Goal: Information Seeking & Learning: Understand process/instructions

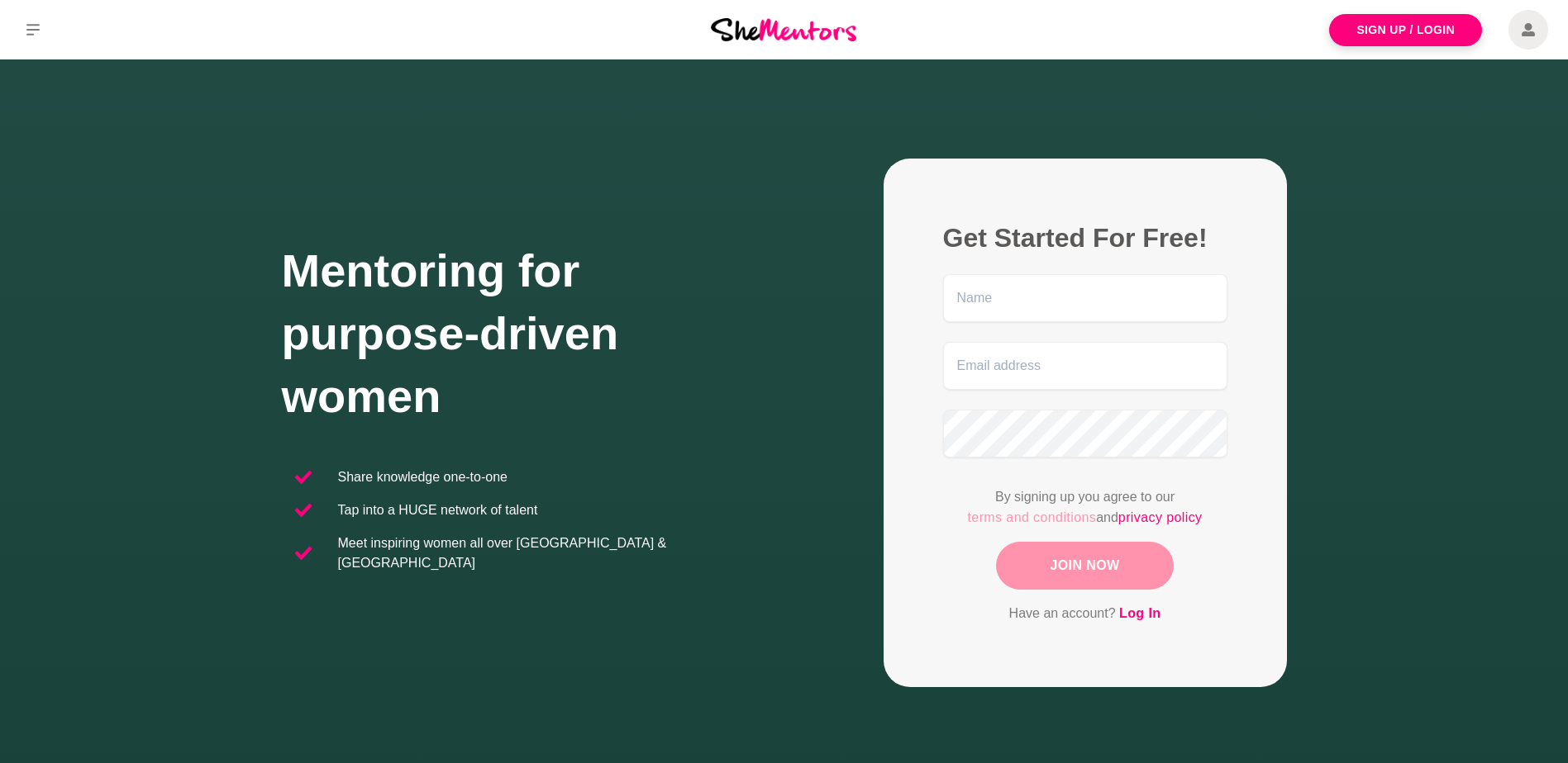
click at [992, 520] on link "terms and conditions" at bounding box center [1032, 518] width 129 height 21
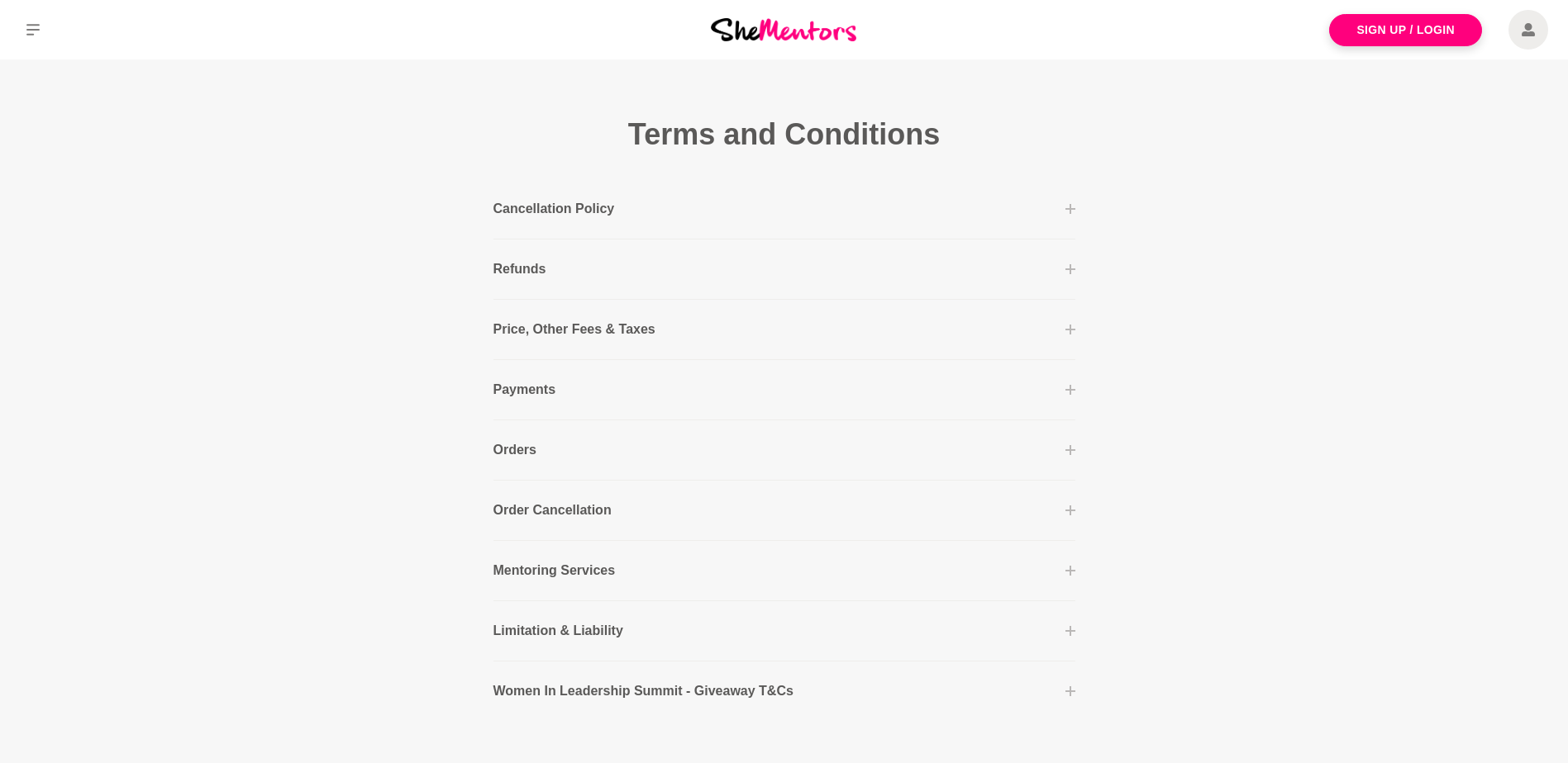
click at [549, 571] on p "Mentoring Services" at bounding box center [554, 570] width 123 height 20
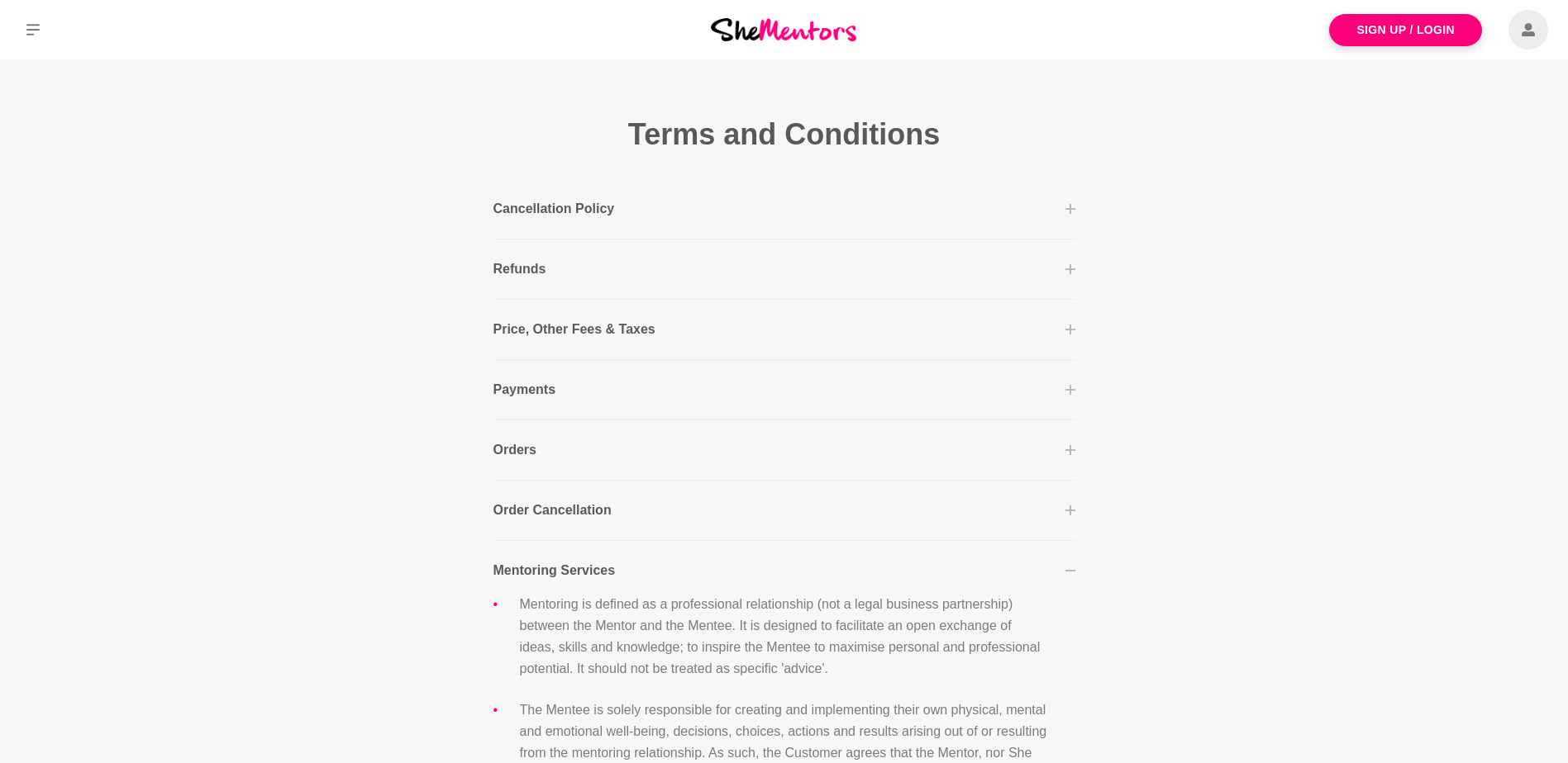
click at [523, 321] on p "Price, Other Fees & Taxes" at bounding box center [574, 329] width 162 height 20
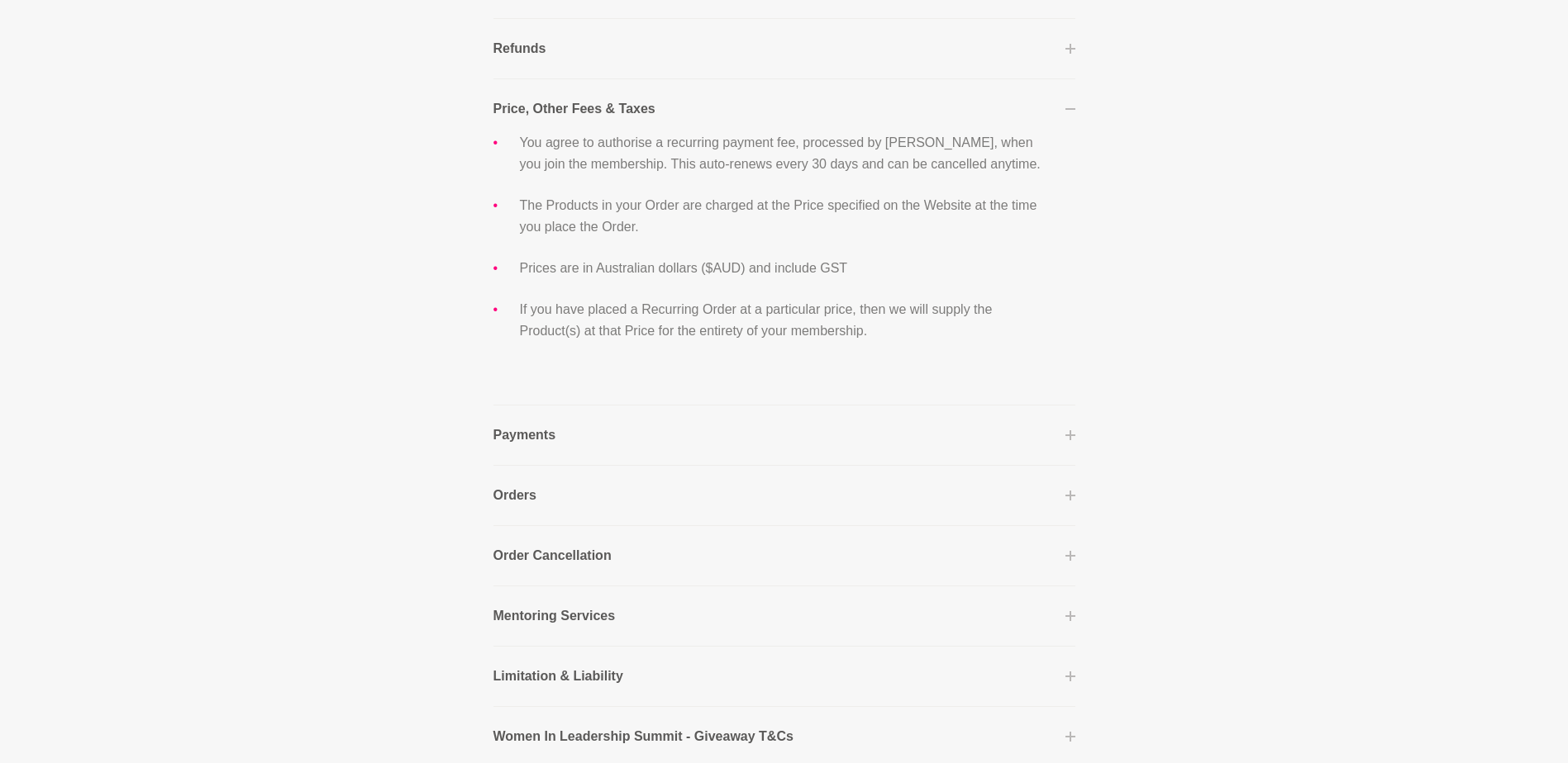
scroll to position [248, 0]
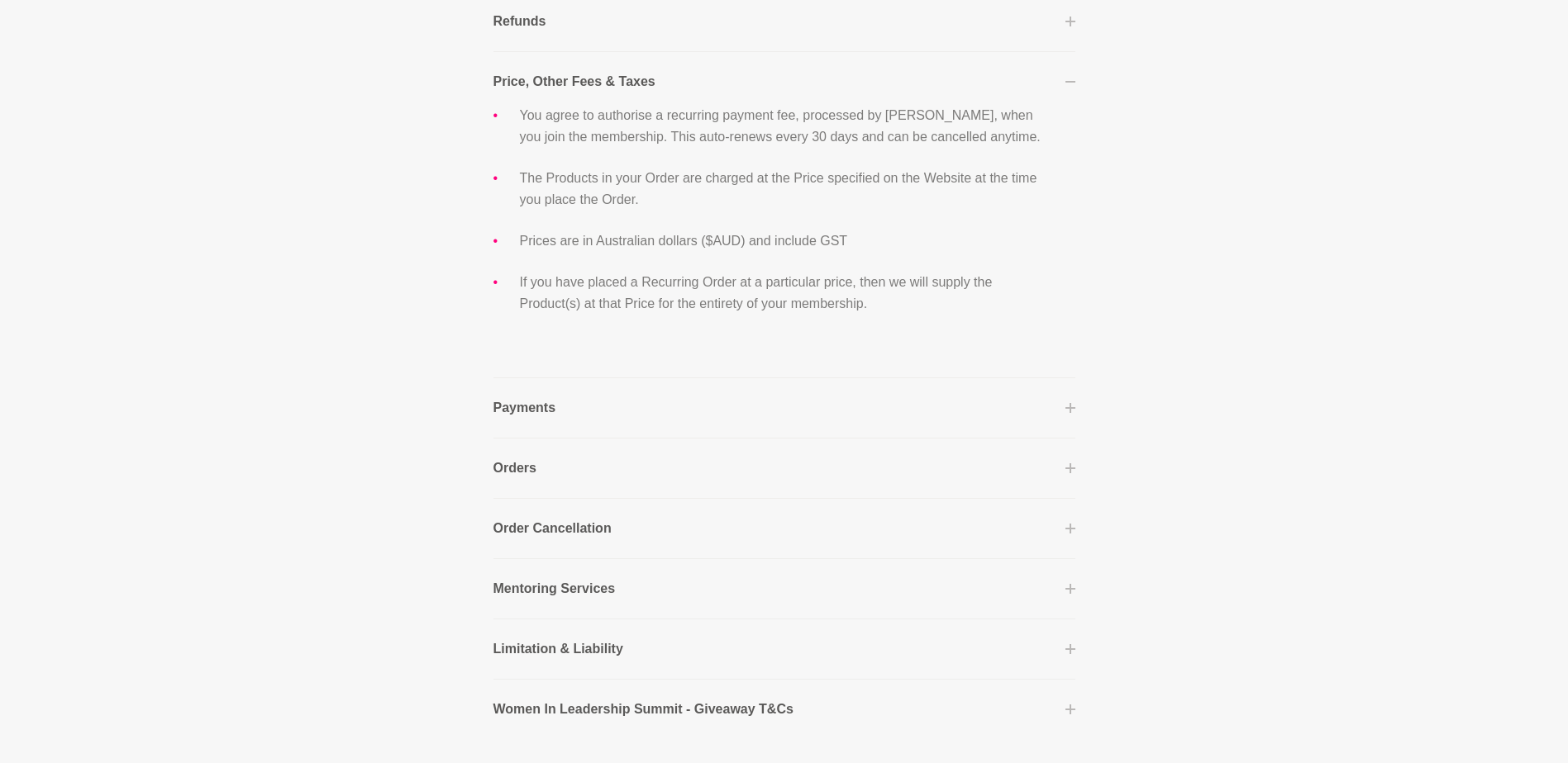
click at [583, 410] on button "Payments" at bounding box center [784, 407] width 582 height 20
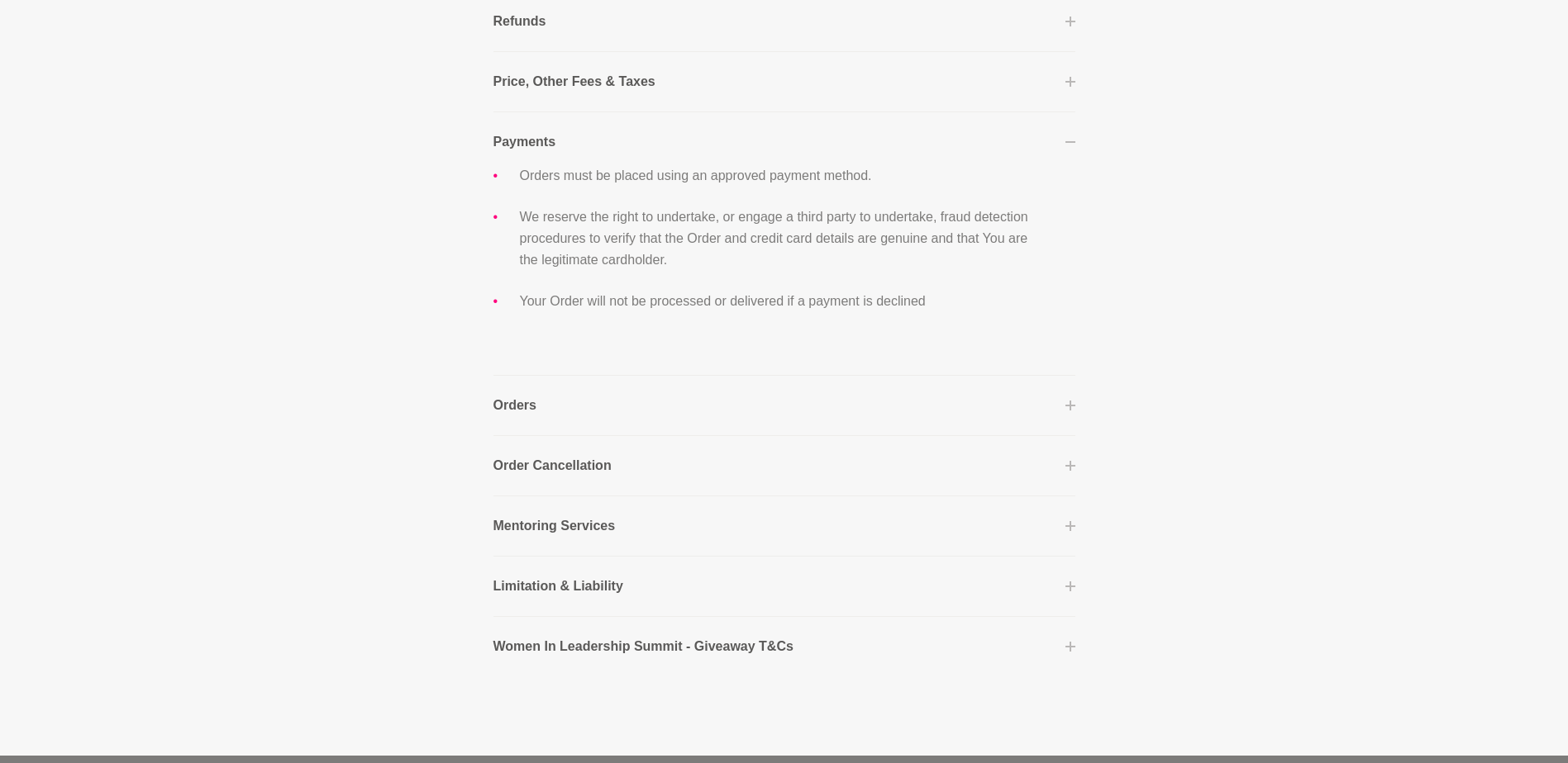
click at [582, 459] on p "Order Cancellation" at bounding box center [552, 466] width 118 height 20
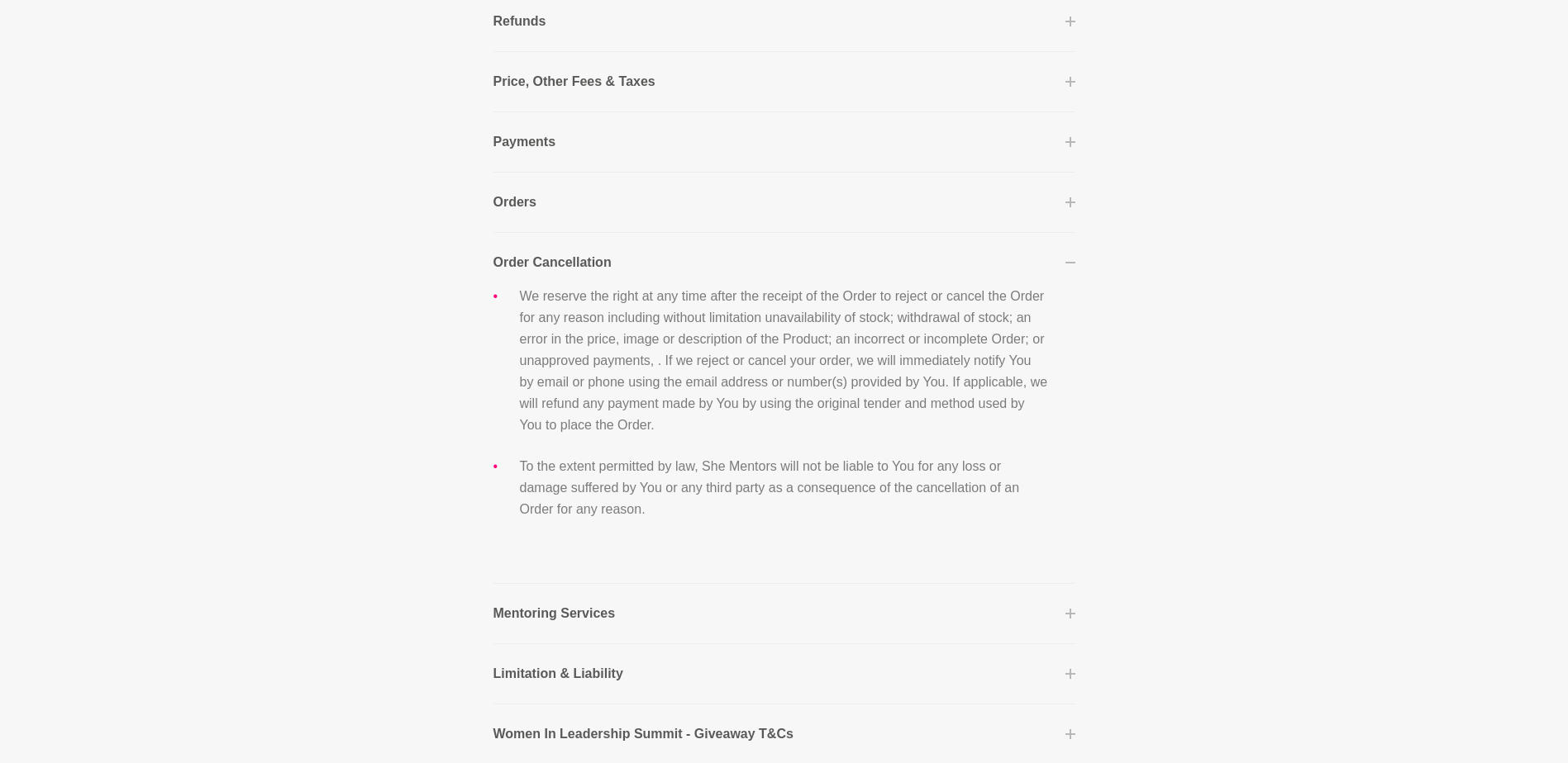
click at [569, 201] on button "Orders" at bounding box center [784, 202] width 582 height 20
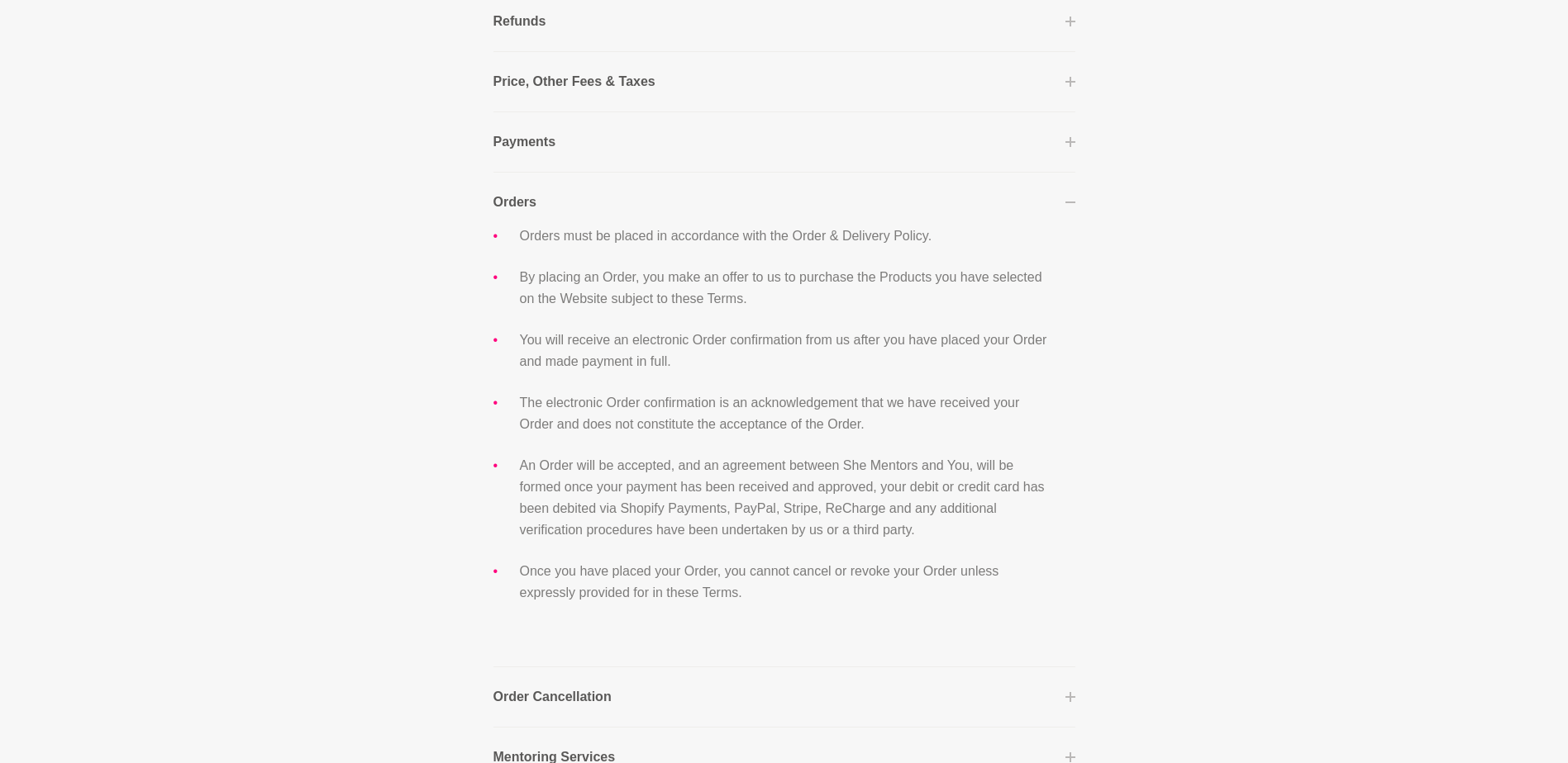
scroll to position [0, 0]
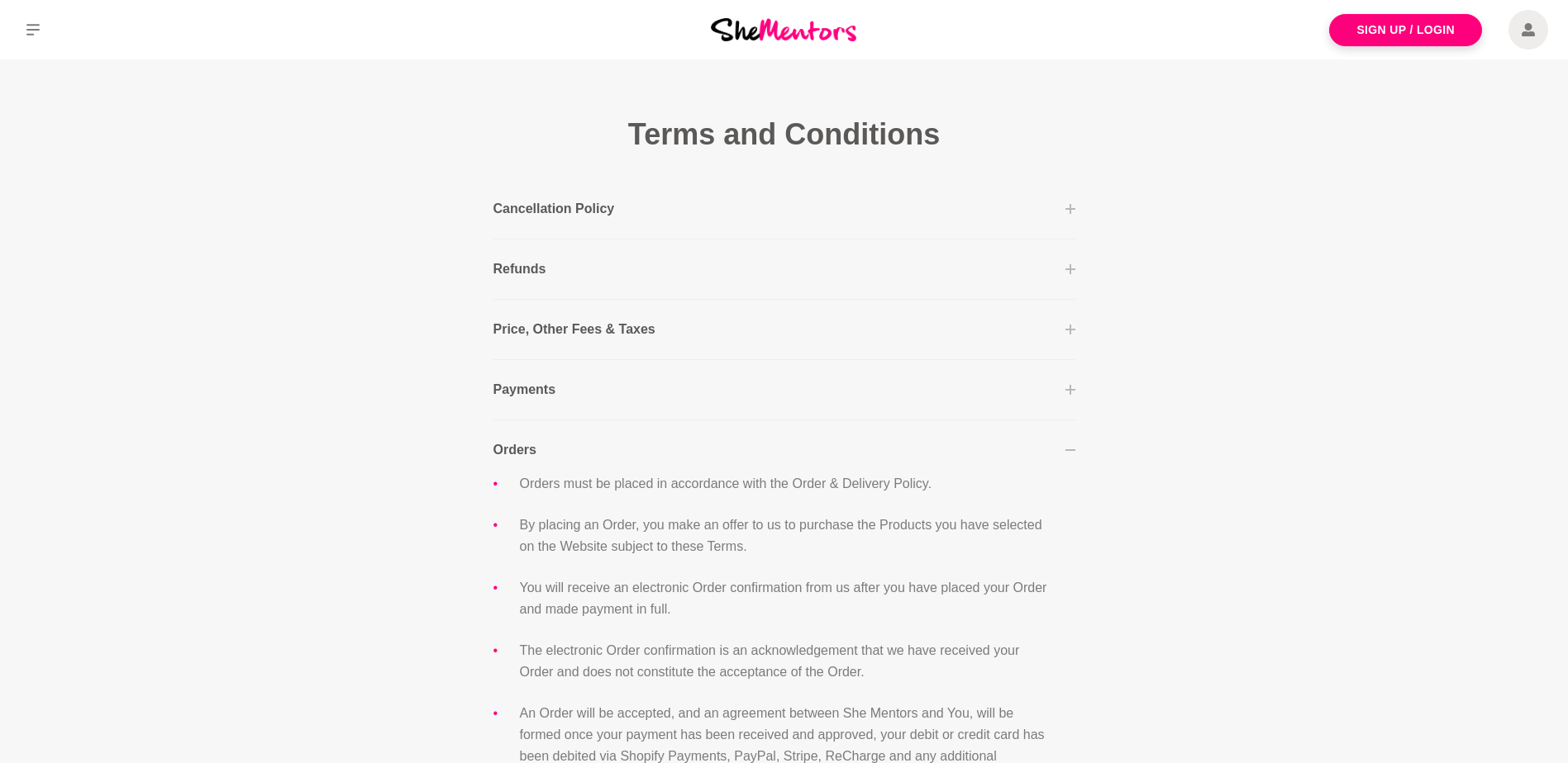
click at [524, 464] on div "Orders must be placed in accordance with the Order & Delivery Policy. By placin…" at bounding box center [784, 677] width 582 height 435
click at [522, 453] on p "Orders" at bounding box center [515, 450] width 43 height 20
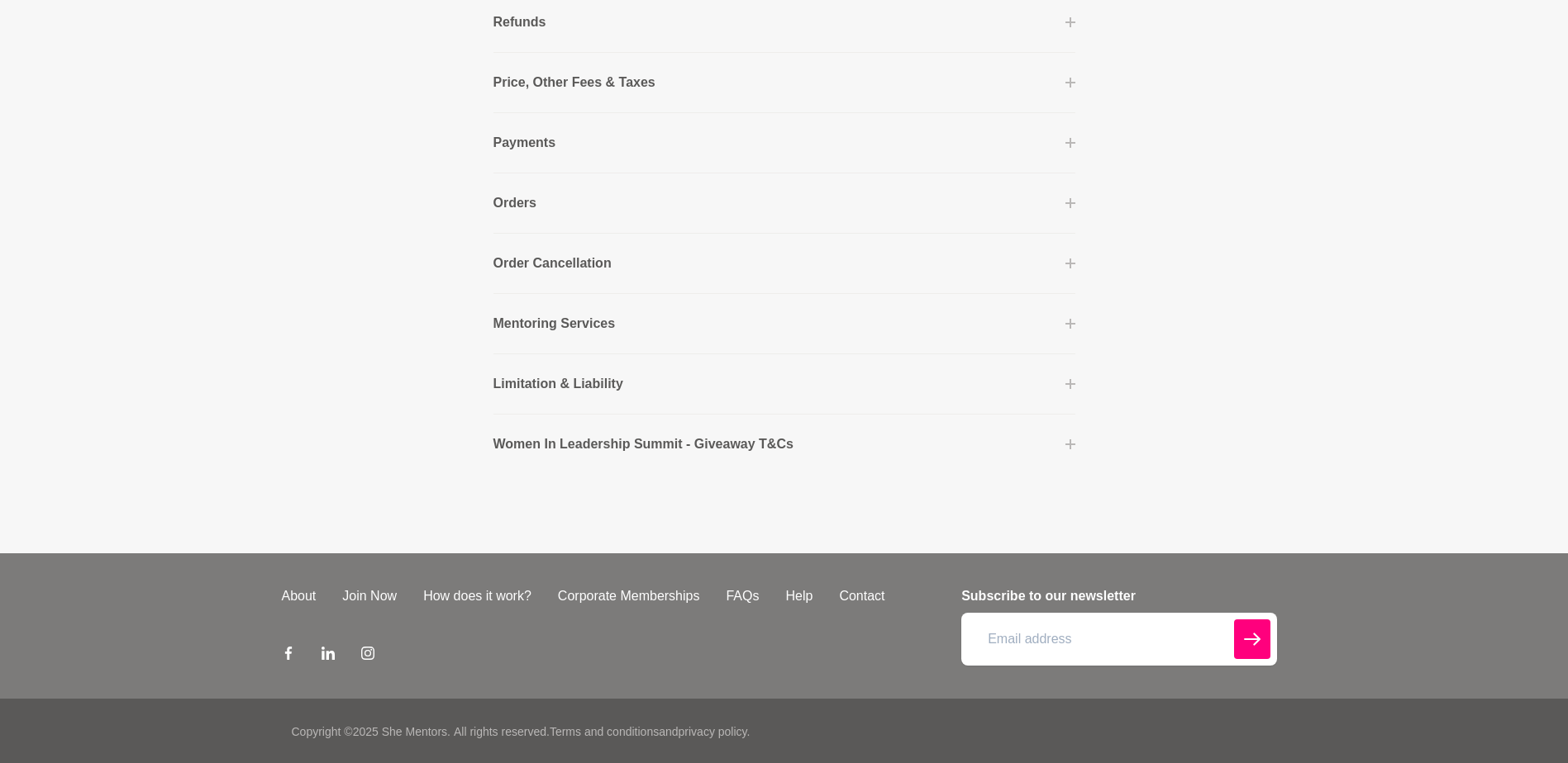
scroll to position [249, 0]
click at [302, 597] on link "About" at bounding box center [299, 594] width 61 height 20
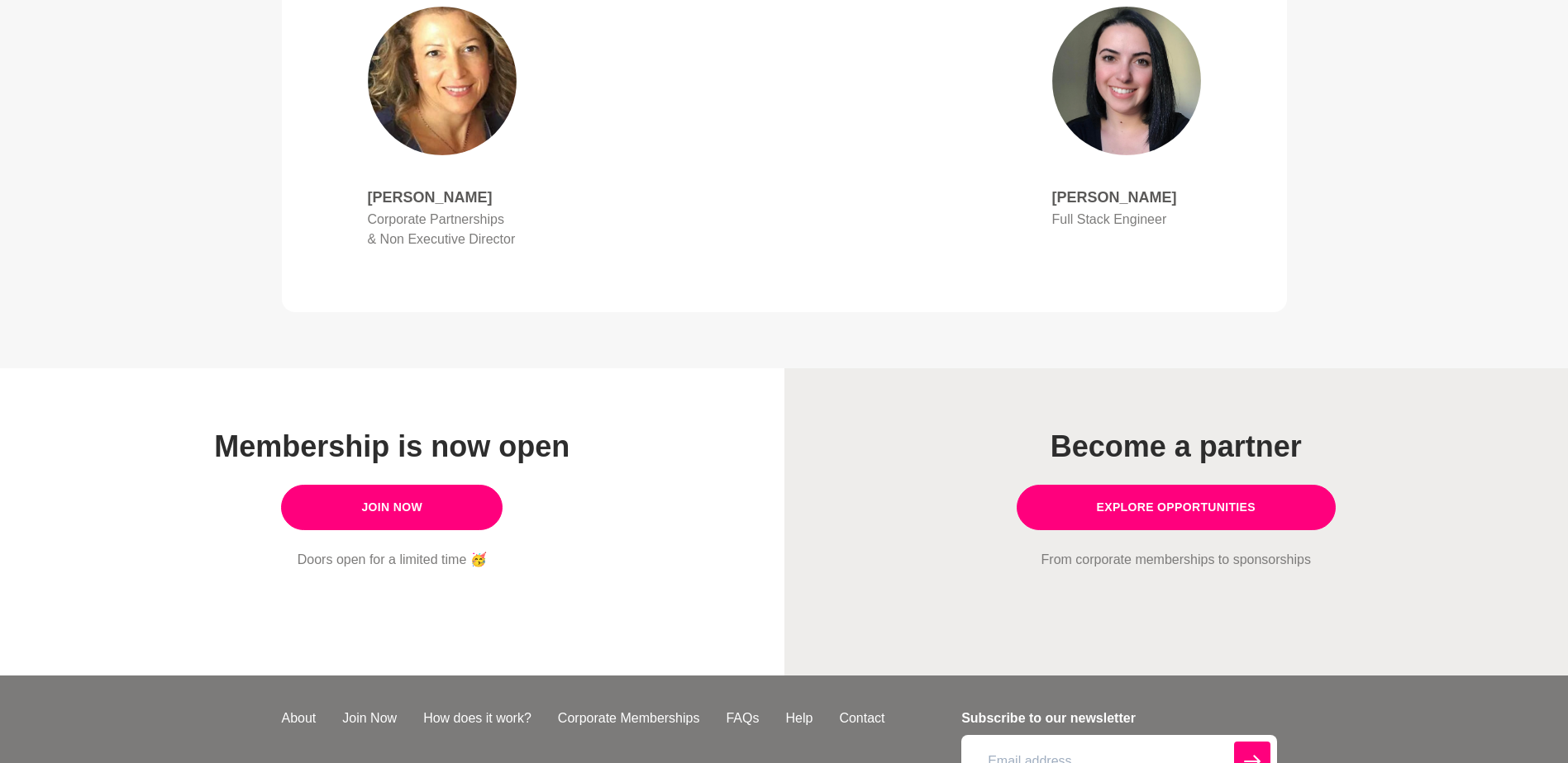
scroll to position [1290, 0]
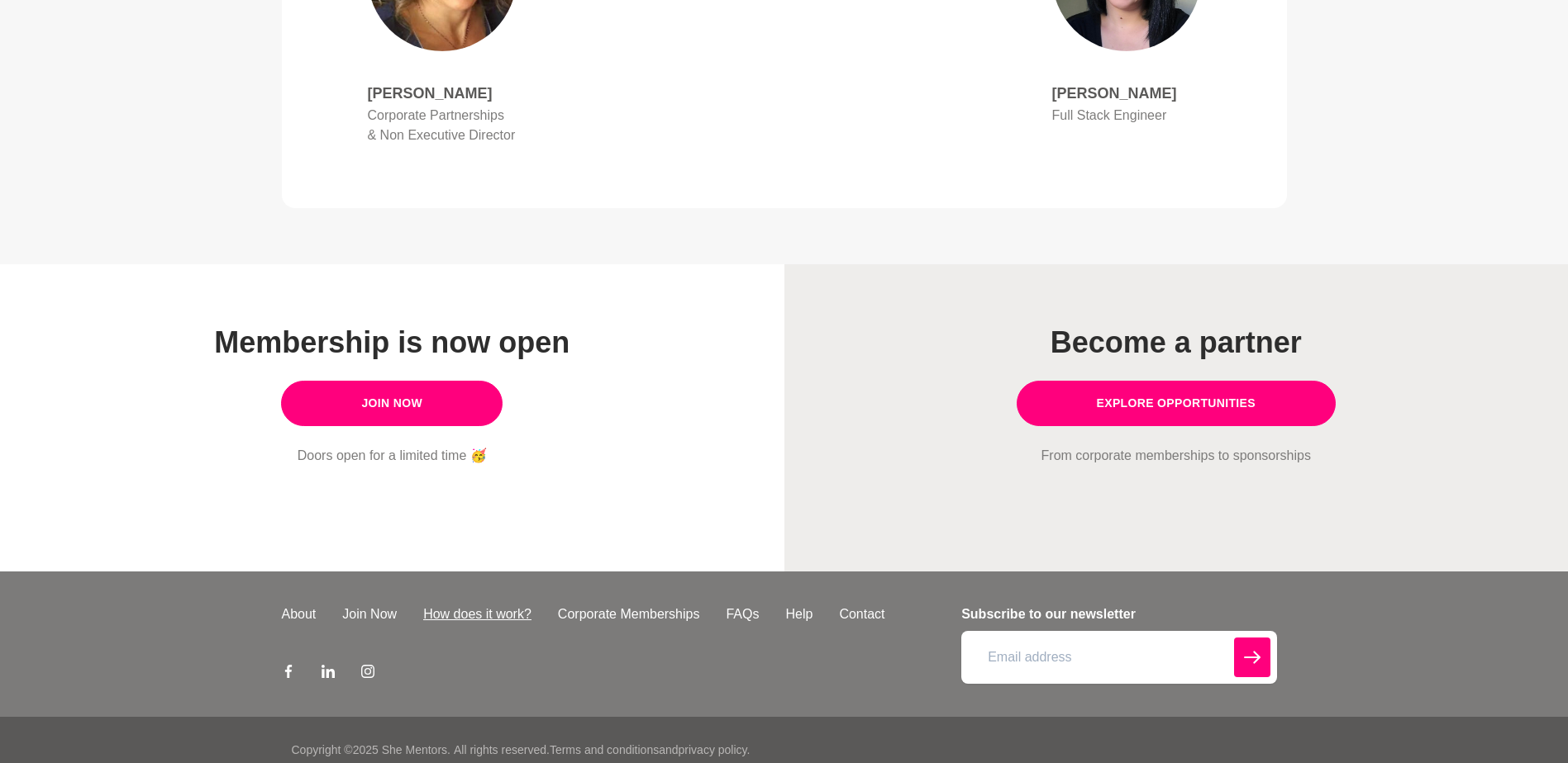
click at [463, 604] on link "How does it work?" at bounding box center [477, 614] width 135 height 20
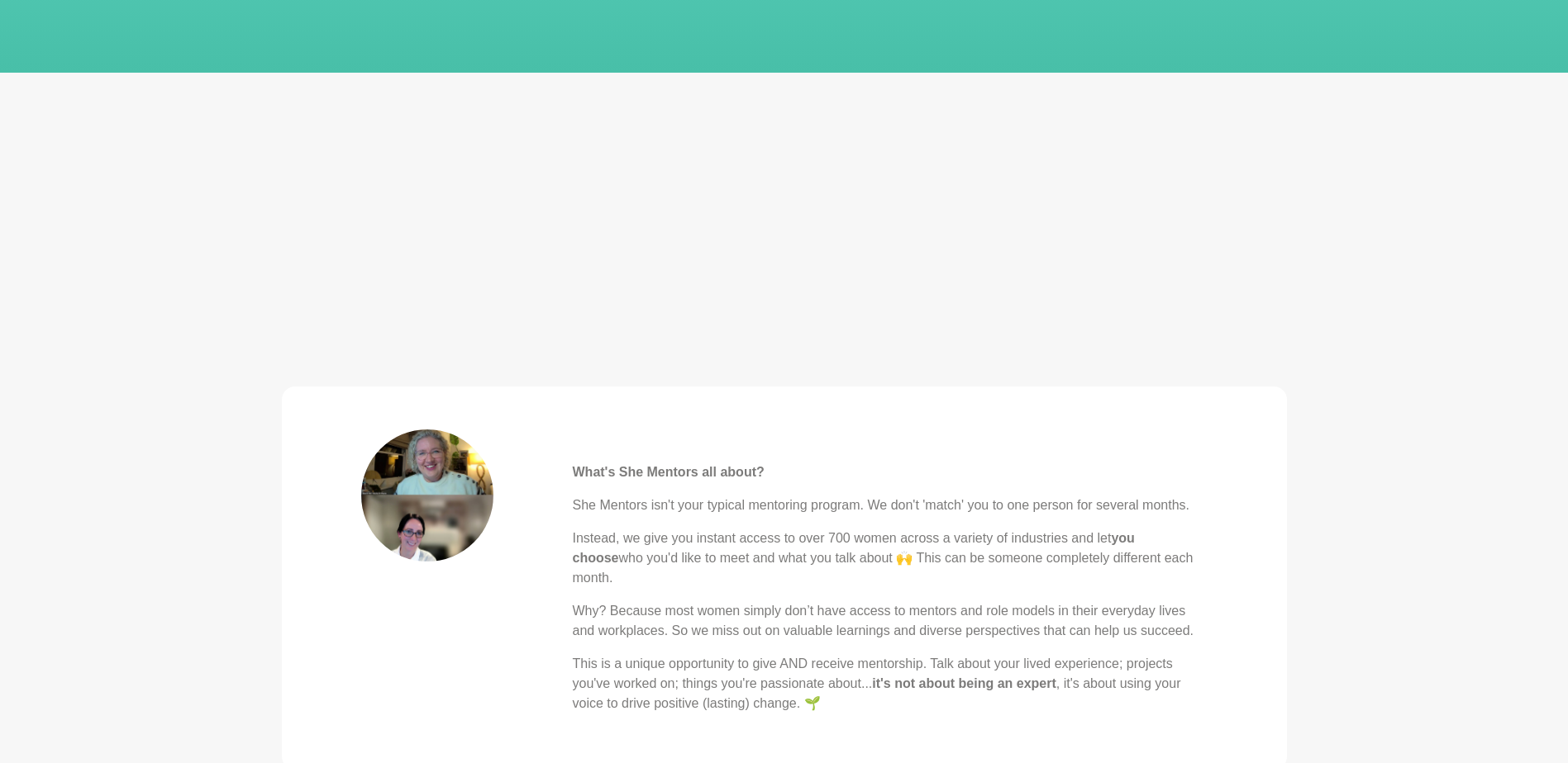
scroll to position [330, 0]
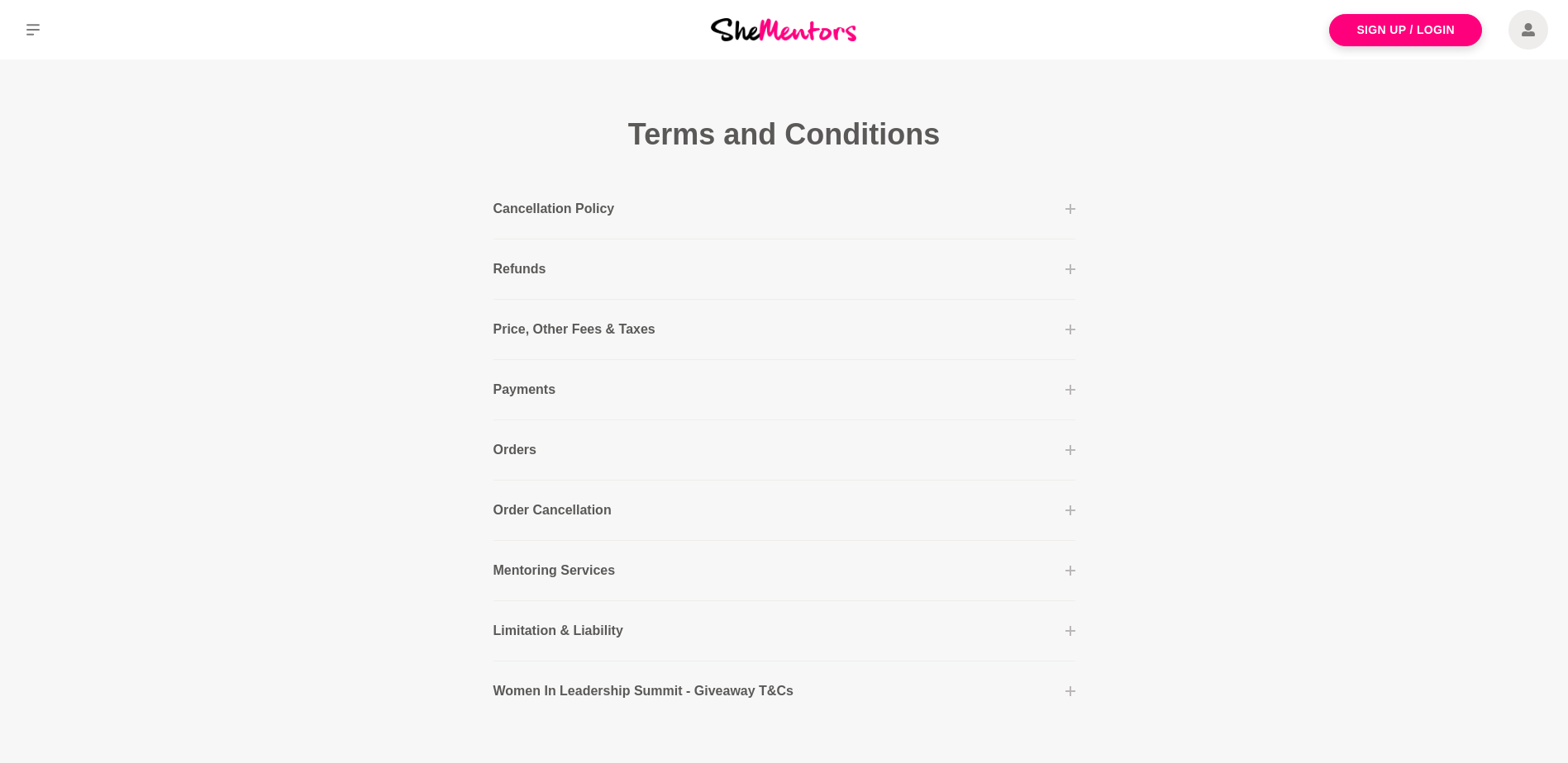
scroll to position [249, 0]
